Goal: Information Seeking & Learning: Stay updated

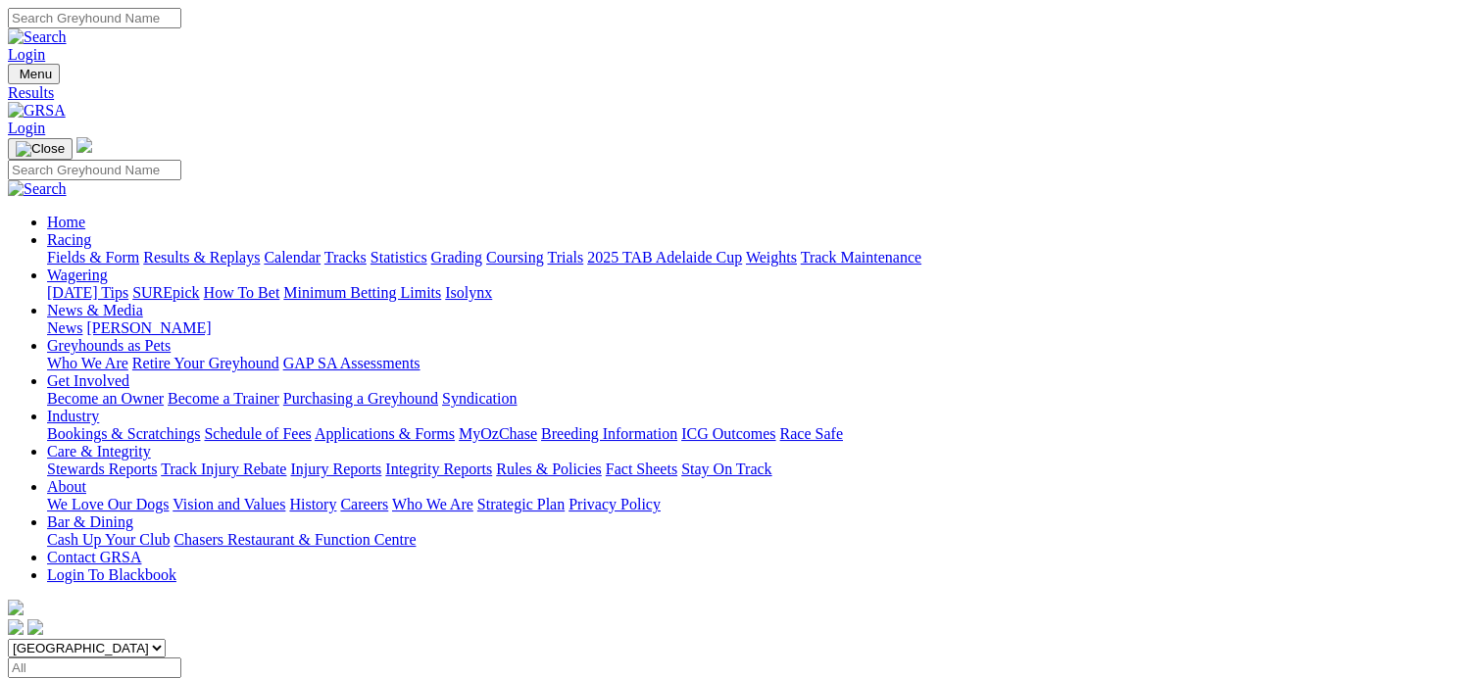
click at [226, 249] on link "Results & Replays" at bounding box center [201, 257] width 117 height 17
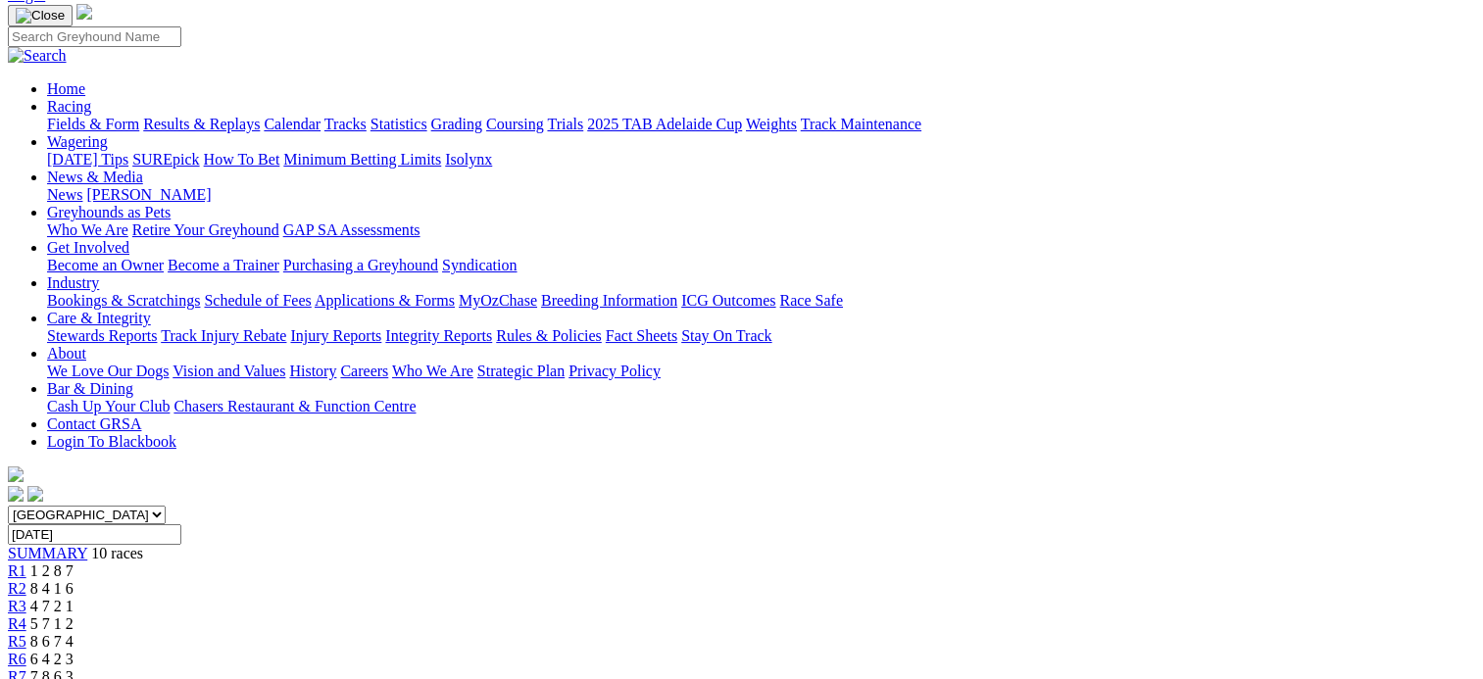
scroll to position [98, 0]
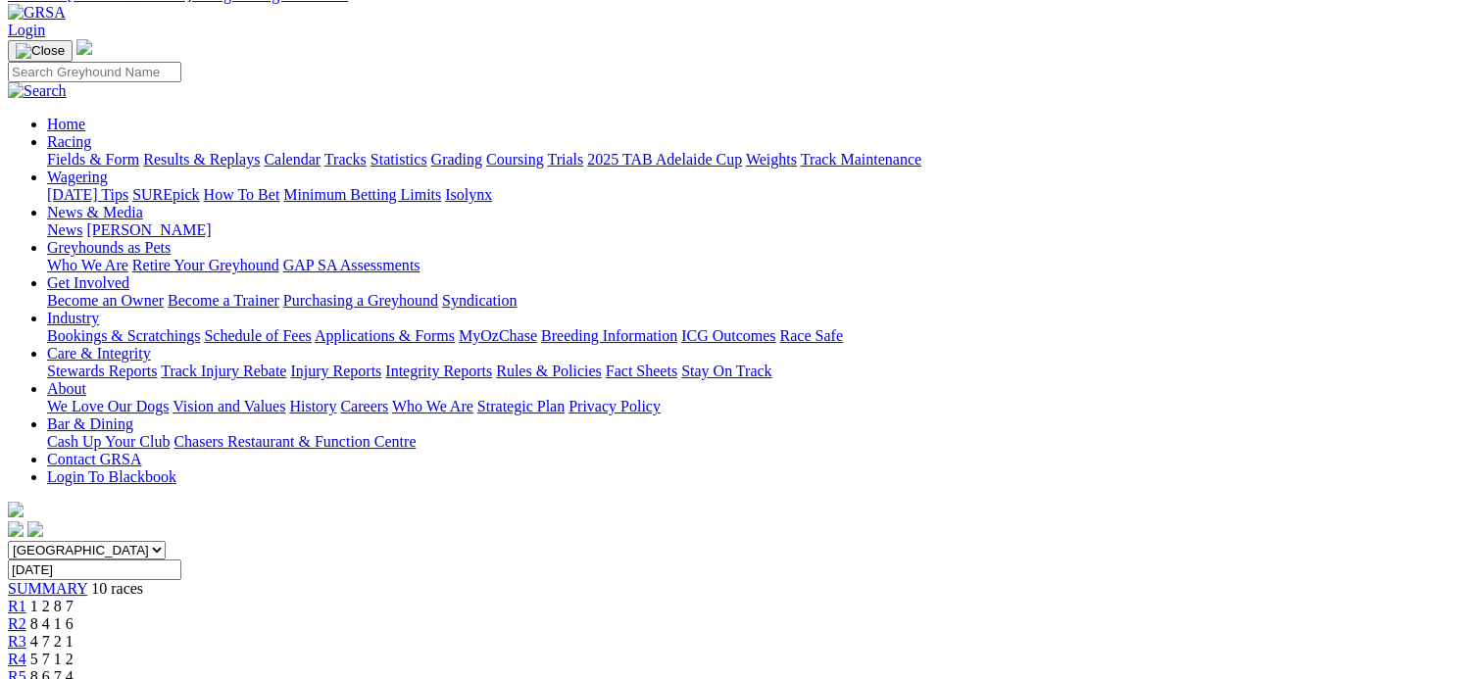
click at [26, 598] on link "R1" at bounding box center [17, 606] width 19 height 17
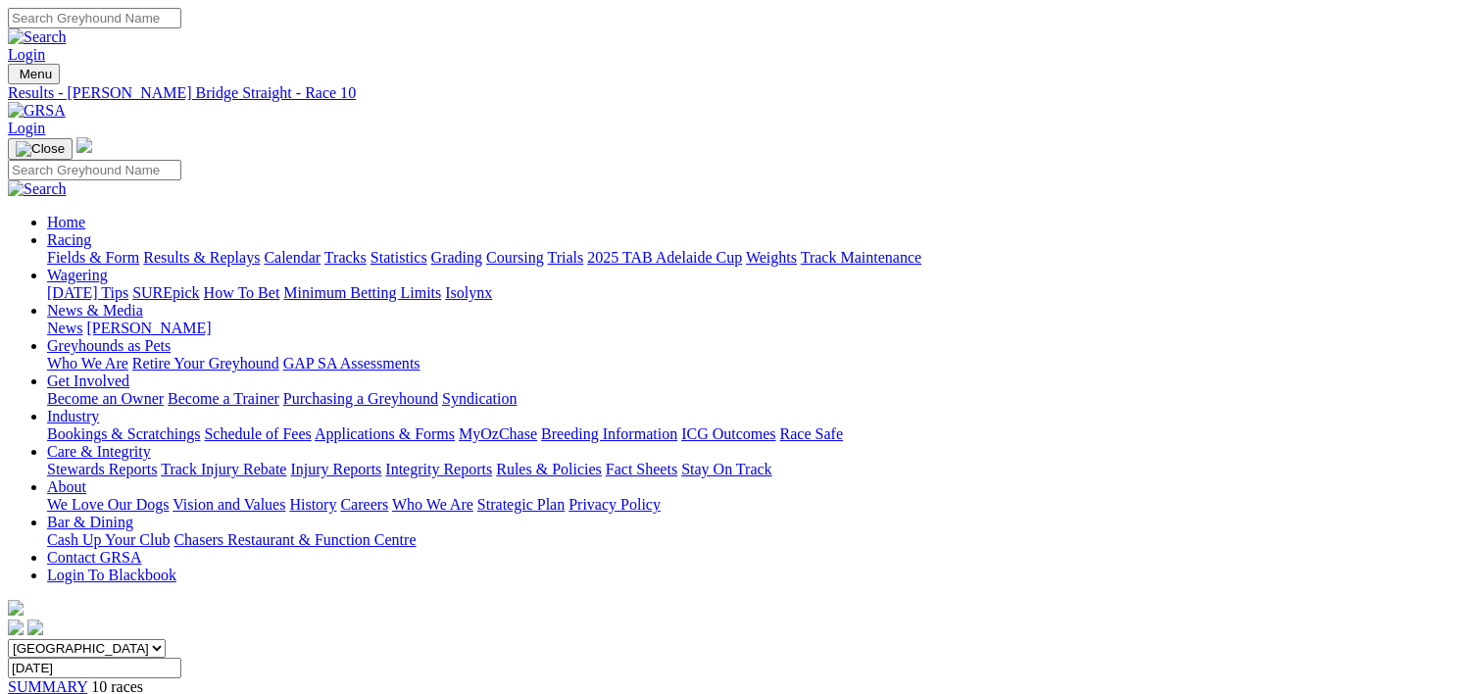
click at [143, 302] on link "News & Media" at bounding box center [95, 310] width 96 height 17
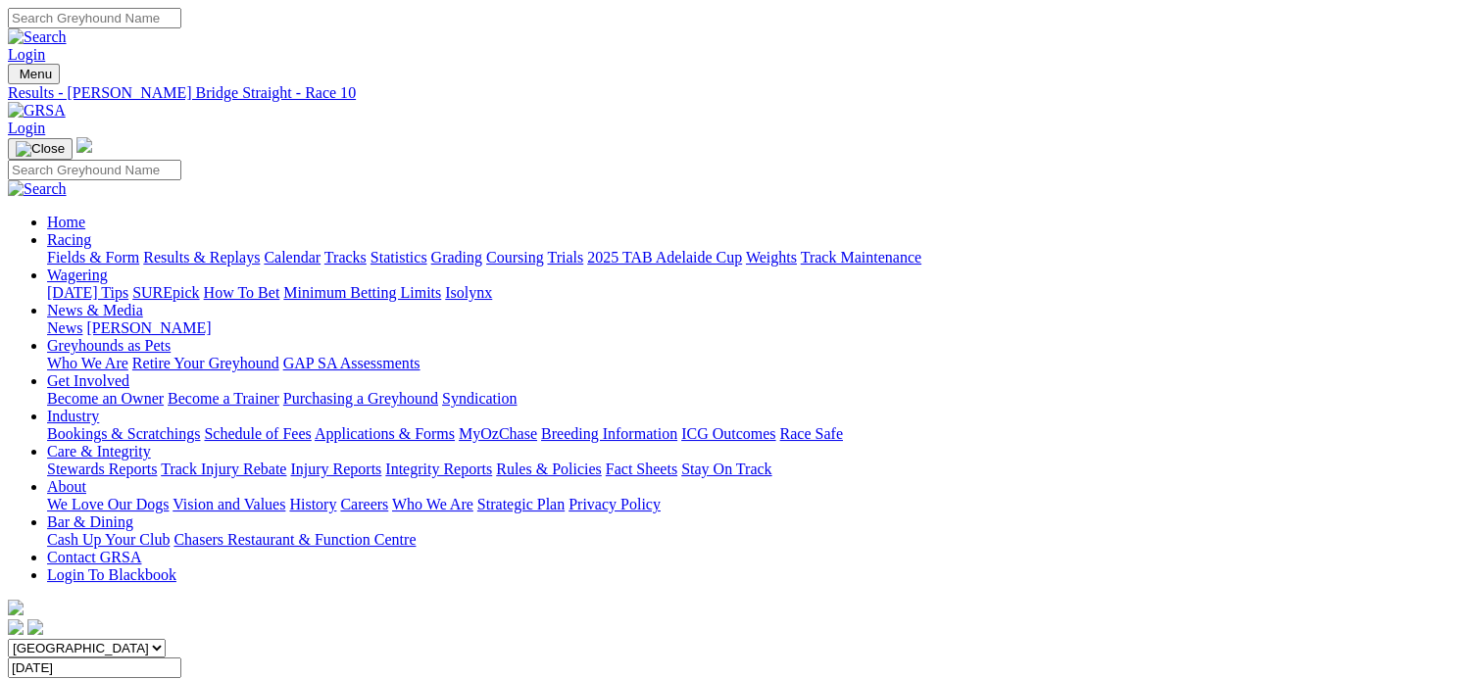
click at [143, 302] on link "News & Media" at bounding box center [95, 310] width 96 height 17
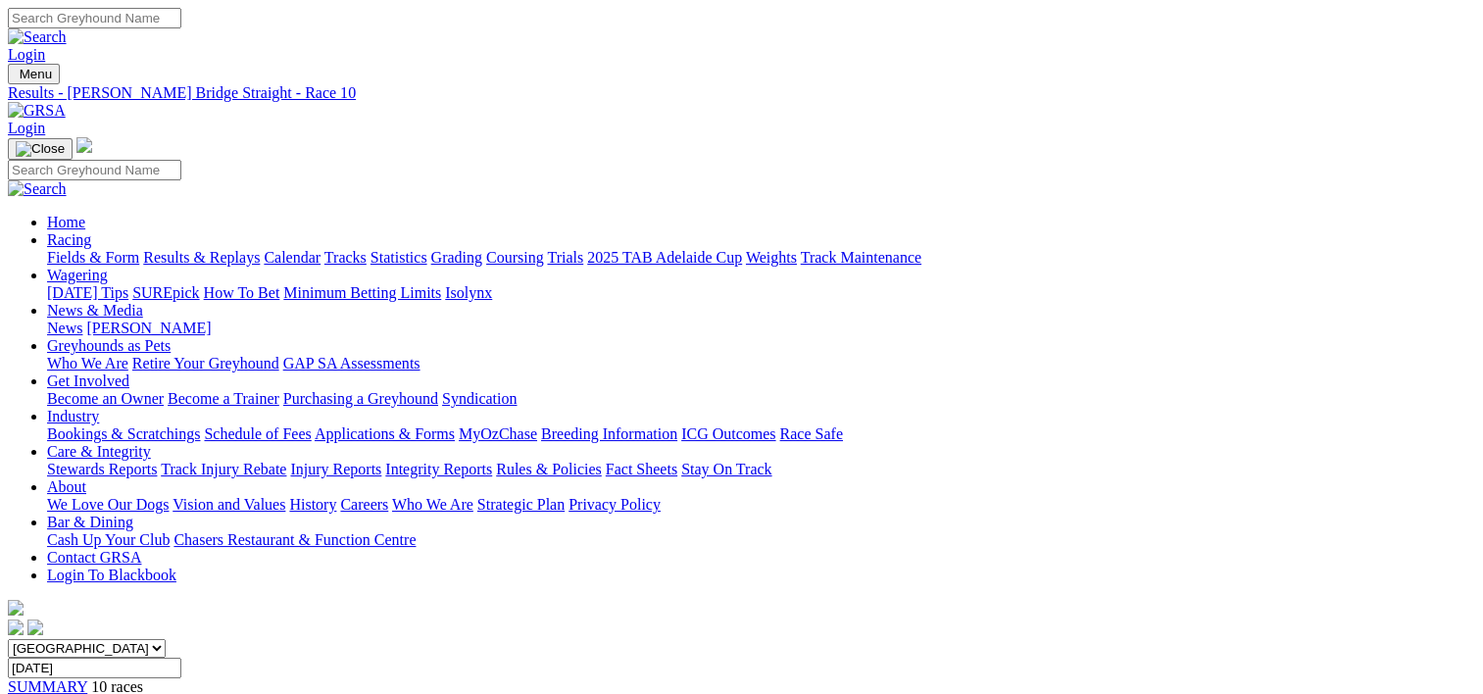
click at [211, 320] on link "[PERSON_NAME]" at bounding box center [148, 328] width 124 height 17
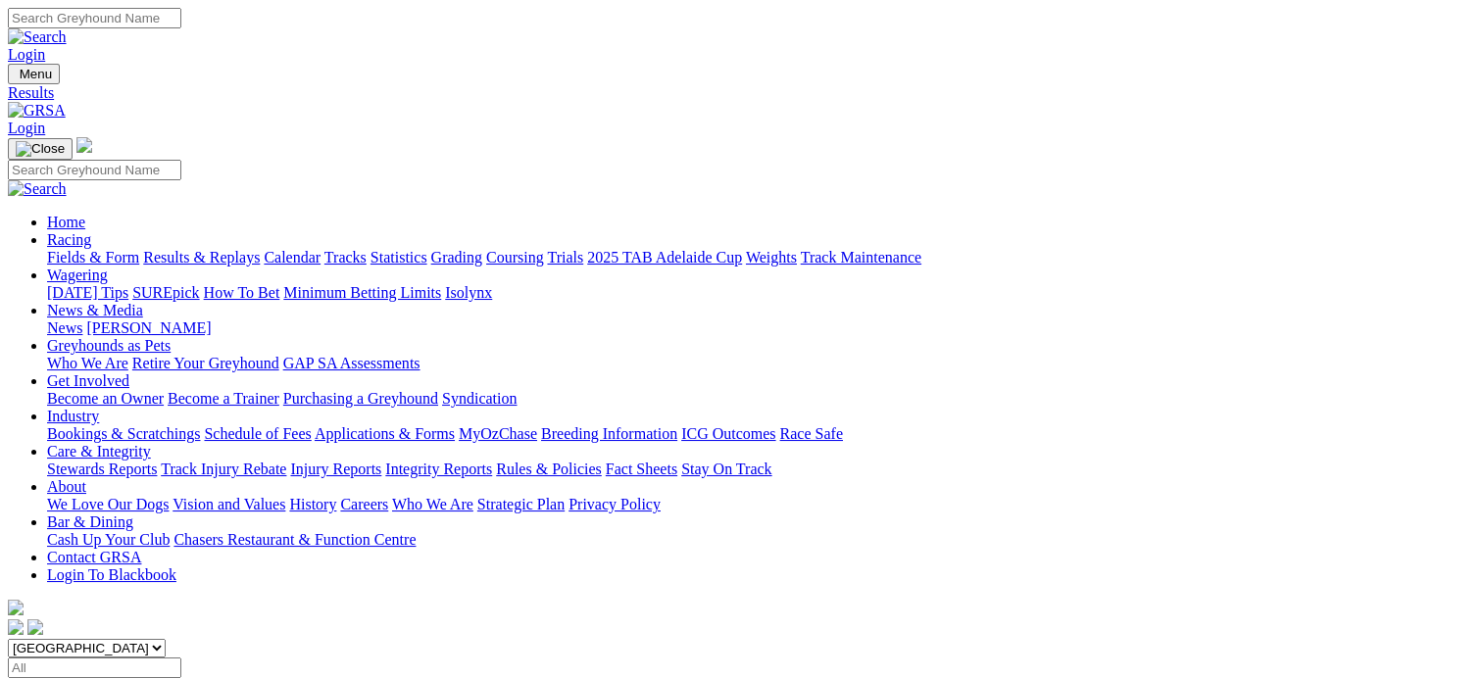
click at [62, 249] on link "Fields & Form" at bounding box center [93, 257] width 92 height 17
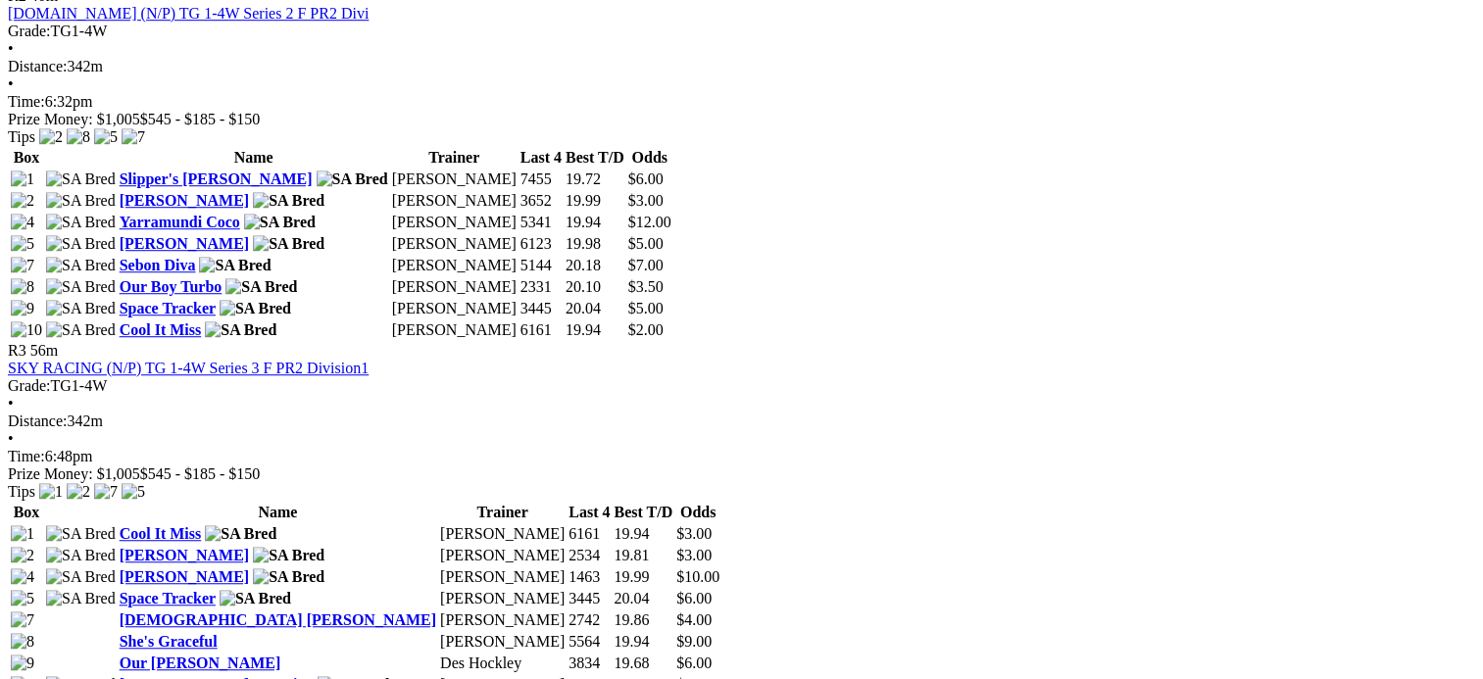
scroll to position [784, 0]
